Goal: Use online tool/utility: Utilize a website feature to perform a specific function

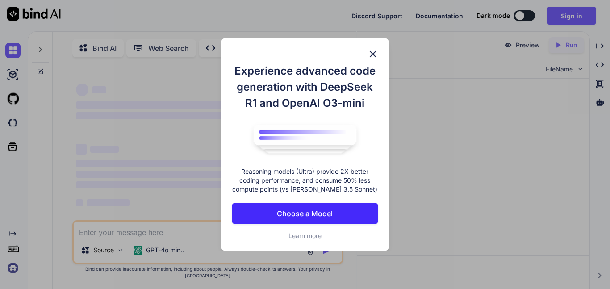
click at [367, 60] on div "Experience advanced code generation with DeepSeek R1 and OpenAI O3-mini Reasoni…" at bounding box center [305, 144] width 168 height 213
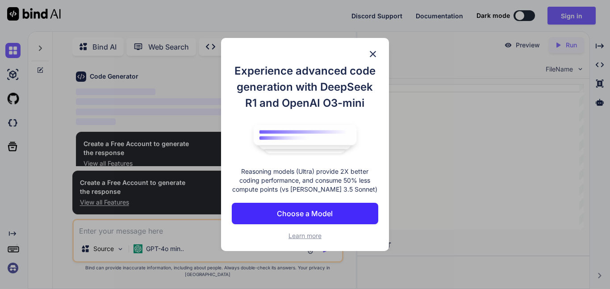
scroll to position [32, 0]
click at [368, 47] on div "Experience advanced code generation with DeepSeek R1 and OpenAI O3-mini Reasoni…" at bounding box center [305, 144] width 168 height 213
click at [374, 51] on img at bounding box center [372, 54] width 11 height 11
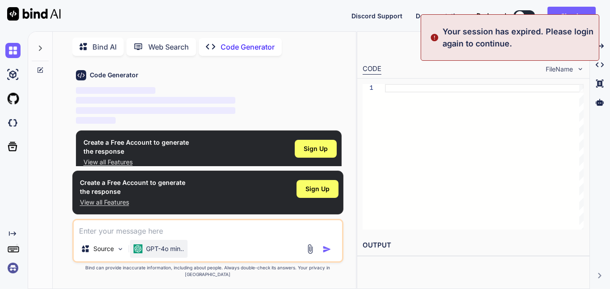
click at [165, 253] on p "GPT-4o min.." at bounding box center [165, 248] width 38 height 9
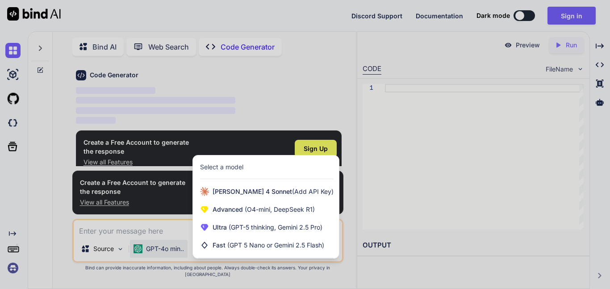
click at [143, 245] on div at bounding box center [305, 144] width 610 height 289
type textarea "x"
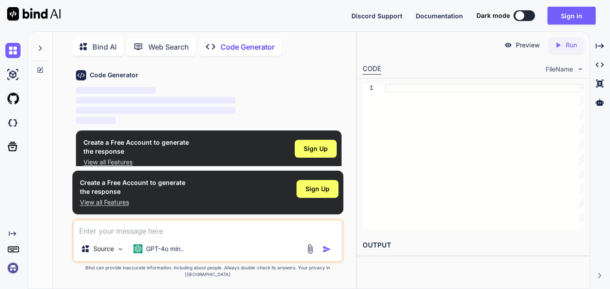
click at [121, 236] on textarea at bounding box center [208, 228] width 268 height 16
paste textarea "make a YouTube client in html"
type textarea "make a YouTube client in html"
type textarea "x"
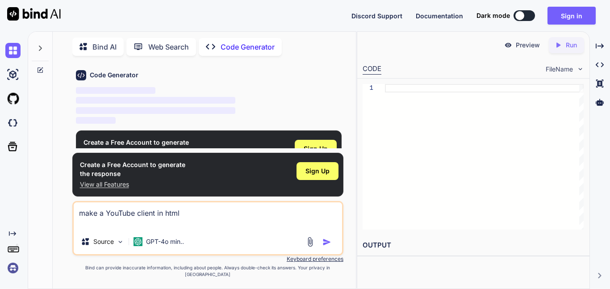
type textarea "make a YouTube client in html"
click at [328, 246] on img "button" at bounding box center [326, 241] width 9 height 9
